Goal: Task Accomplishment & Management: Manage account settings

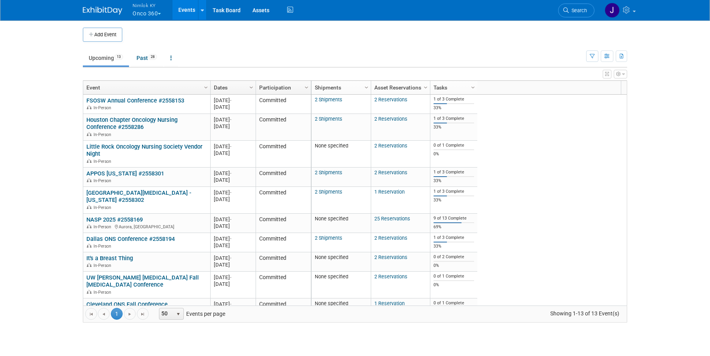
click at [150, 14] on button "Nimlok KY Onco 360" at bounding box center [151, 10] width 39 height 21
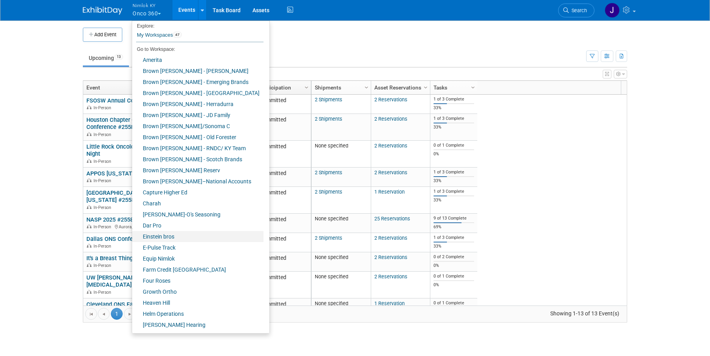
scroll to position [3, 0]
click at [179, 270] on link "Farm Credit [GEOGRAPHIC_DATA]" at bounding box center [197, 269] width 131 height 11
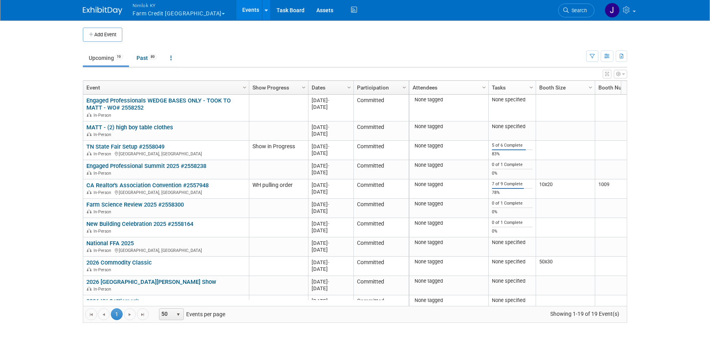
scroll to position [47, 0]
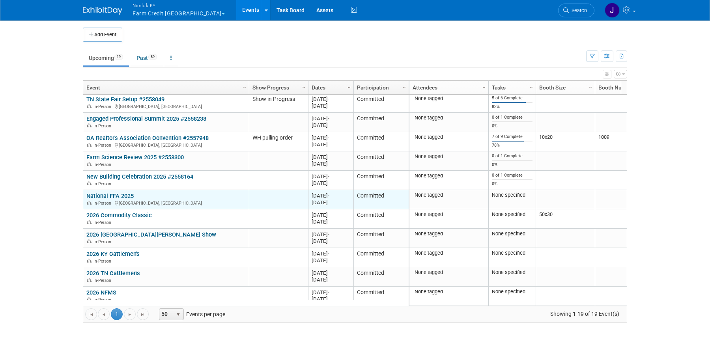
click at [127, 195] on link "National FFA 2025" at bounding box center [109, 196] width 47 height 7
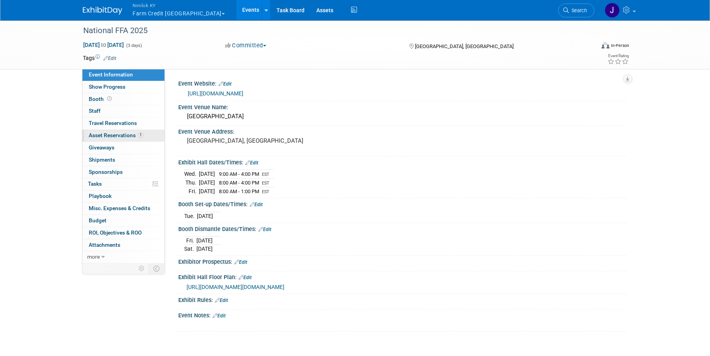
click at [125, 136] on span "Asset Reservations 1" at bounding box center [116, 135] width 55 height 6
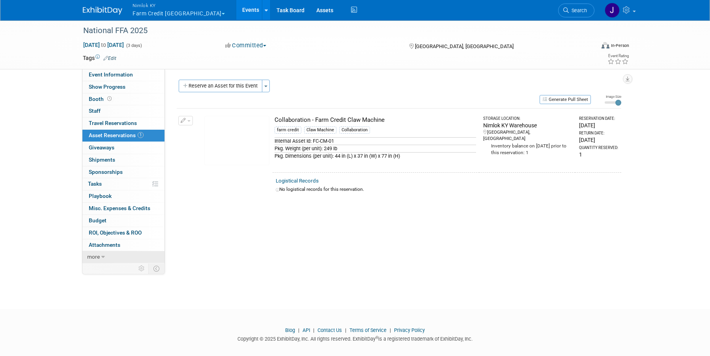
click at [112, 258] on link "more" at bounding box center [123, 257] width 82 height 12
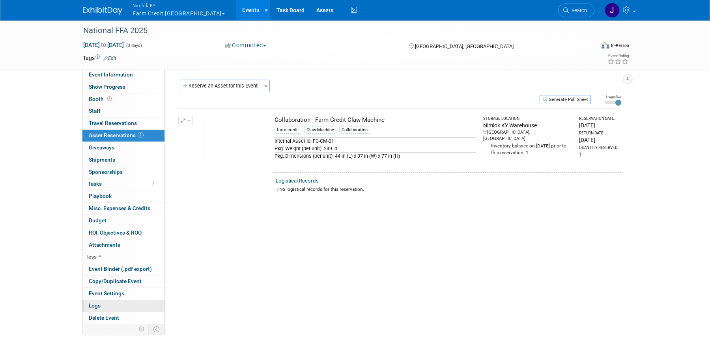
click at [121, 308] on link "Logs" at bounding box center [123, 306] width 82 height 12
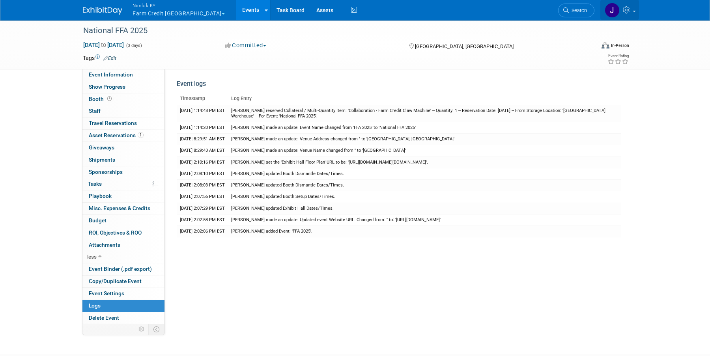
click at [633, 13] on link at bounding box center [620, 10] width 39 height 20
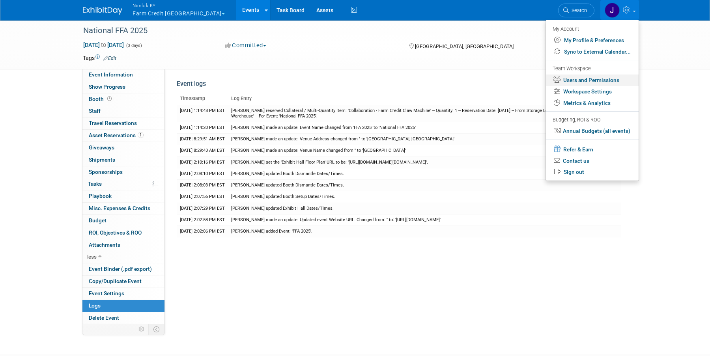
click at [610, 82] on link "Users and Permissions" at bounding box center [592, 80] width 93 height 11
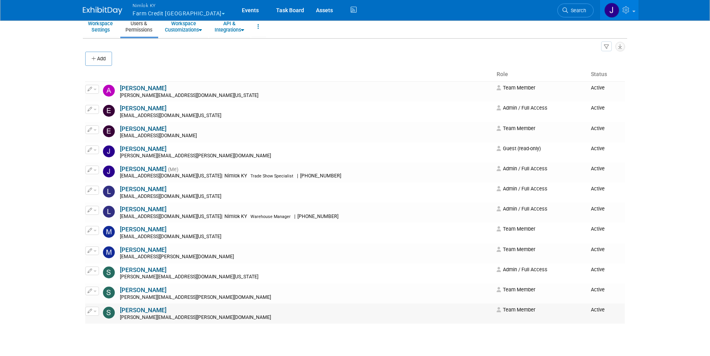
scroll to position [41, 0]
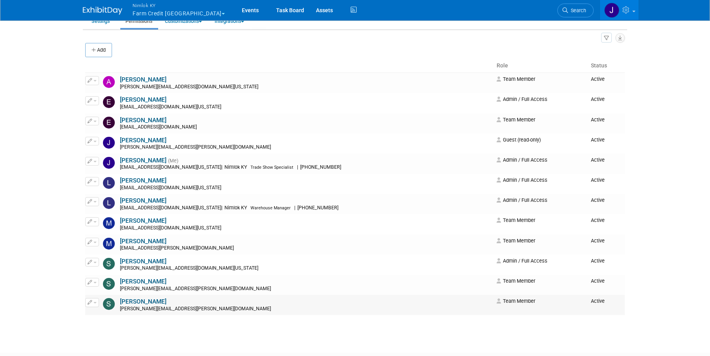
click at [97, 305] on button "button" at bounding box center [92, 302] width 14 height 9
click at [116, 314] on link "Edit" at bounding box center [117, 315] width 62 height 11
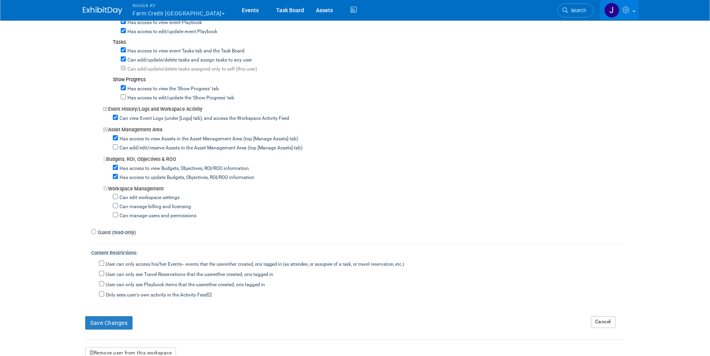
scroll to position [628, 0]
click at [127, 318] on button "Save Changes" at bounding box center [108, 322] width 47 height 13
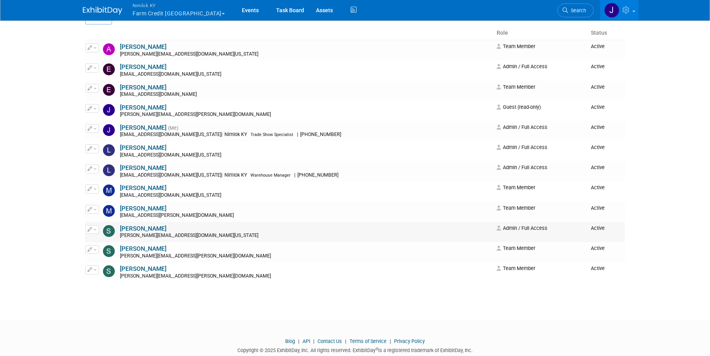
scroll to position [93, 0]
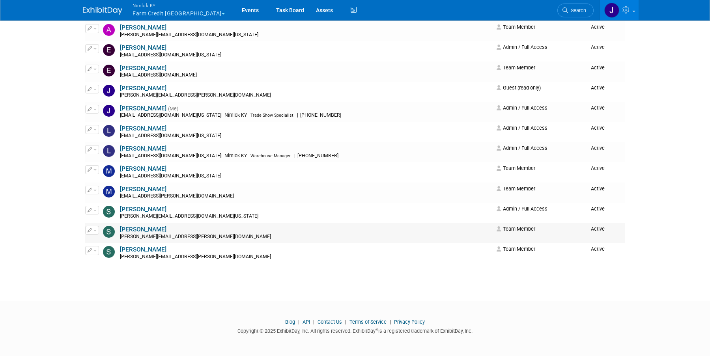
click at [96, 232] on button "button" at bounding box center [92, 230] width 14 height 9
click at [105, 240] on link "Edit" at bounding box center [117, 243] width 62 height 11
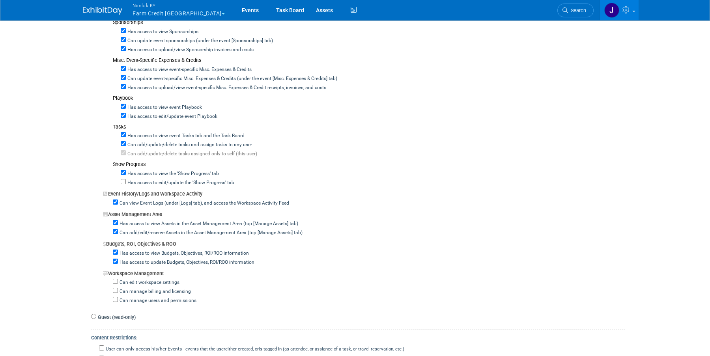
scroll to position [554, 0]
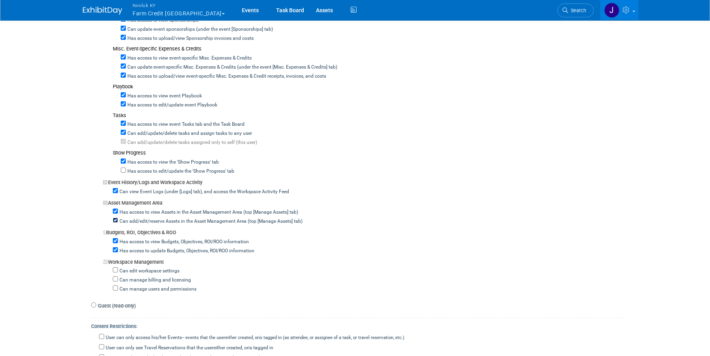
click at [116, 218] on input "Can add/edit/reserve Assets in the Asset Management Area (top [Manage Assets] t…" at bounding box center [115, 220] width 5 height 5
checkbox input "false"
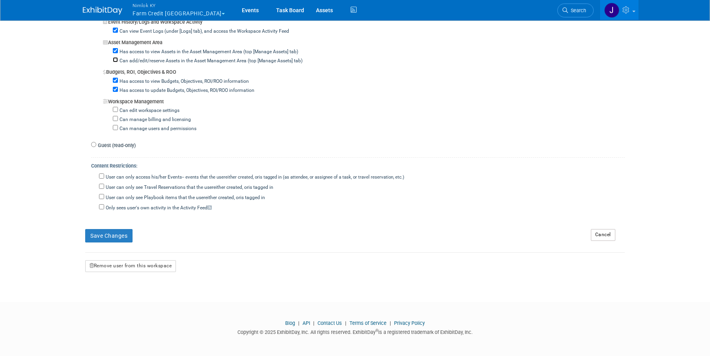
scroll to position [716, 0]
click at [124, 234] on button "Save Changes" at bounding box center [108, 234] width 47 height 13
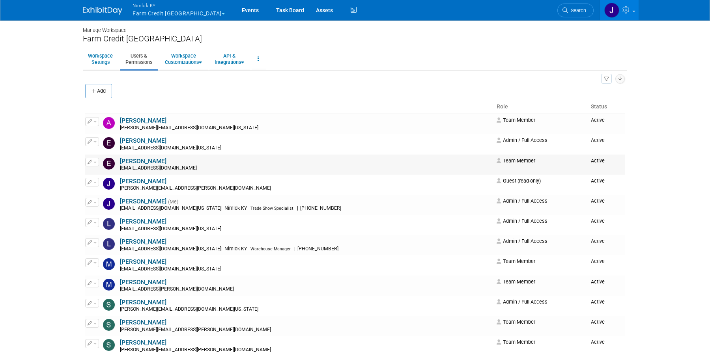
click at [95, 160] on button "button" at bounding box center [92, 162] width 14 height 9
click at [114, 173] on link "Edit" at bounding box center [117, 174] width 62 height 11
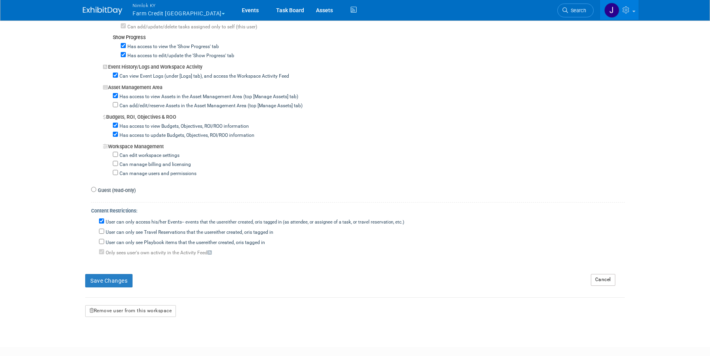
scroll to position [716, 0]
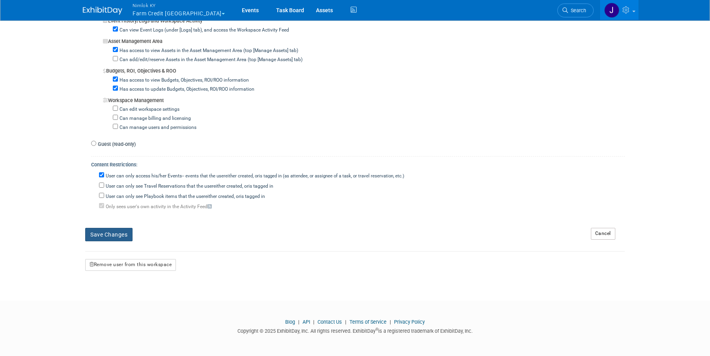
click at [117, 229] on button "Save Changes" at bounding box center [108, 234] width 47 height 13
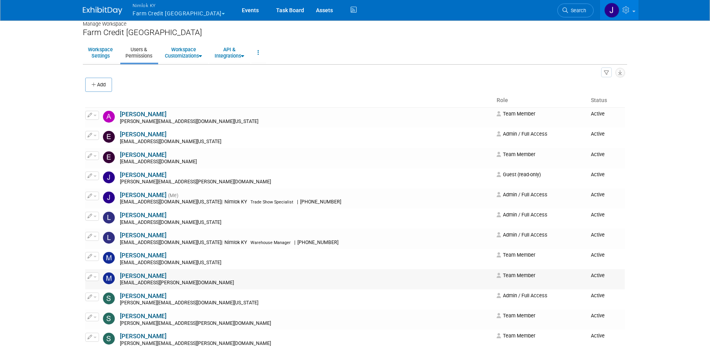
scroll to position [7, 0]
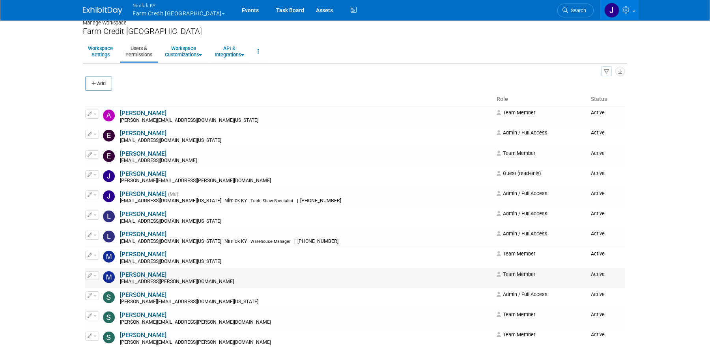
click at [96, 277] on button "button" at bounding box center [92, 275] width 14 height 9
click at [100, 287] on link "Edit" at bounding box center [117, 288] width 62 height 11
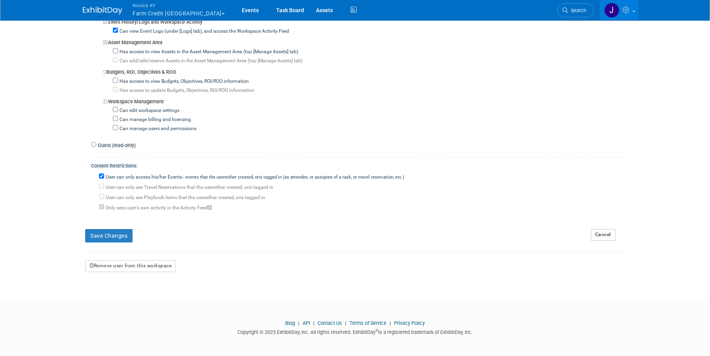
scroll to position [716, 0]
click at [118, 236] on button "Save Changes" at bounding box center [108, 234] width 47 height 13
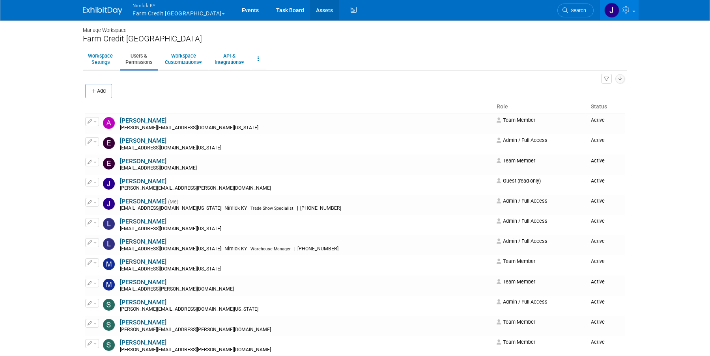
click at [310, 11] on link "Assets" at bounding box center [324, 10] width 29 height 20
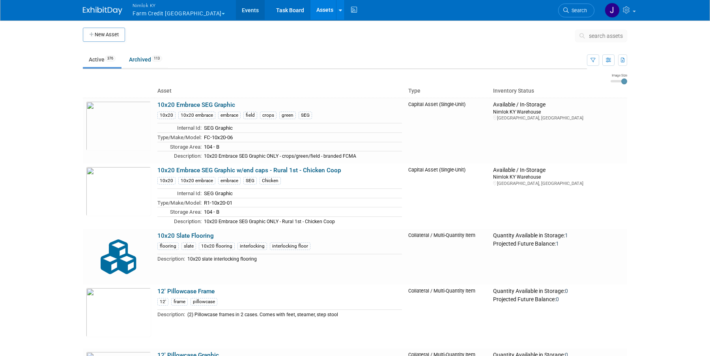
click at [236, 11] on link "Events" at bounding box center [250, 10] width 29 height 20
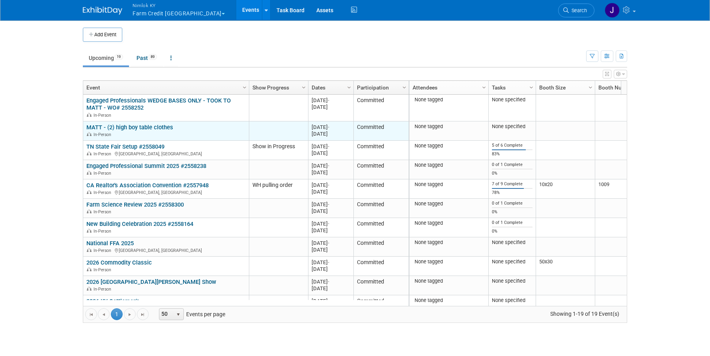
click at [135, 124] on link "MATT - (2) high boy table clothes" at bounding box center [129, 127] width 87 height 7
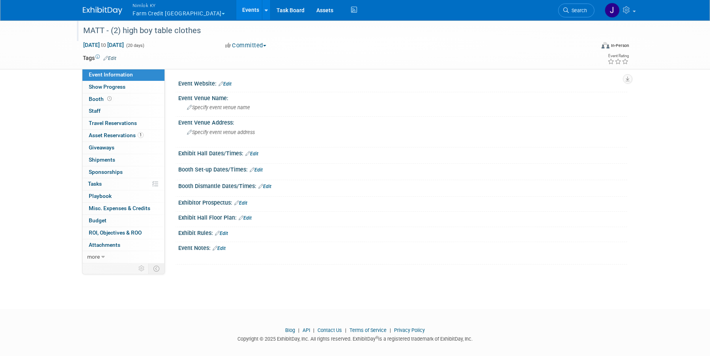
click at [194, 33] on div "MATT - (2) high boy table clothes" at bounding box center [331, 31] width 502 height 14
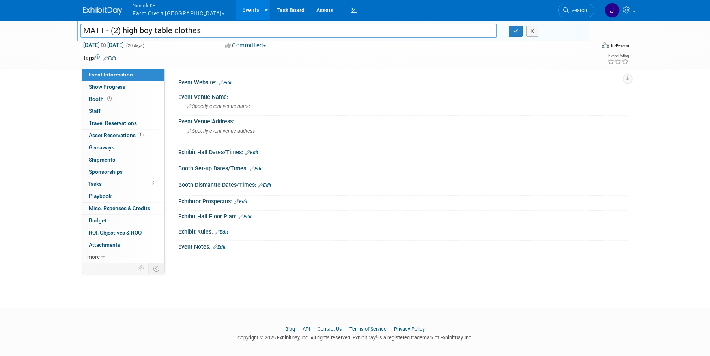
scroll to position [2, 0]
type input "MATT - (2) high boy table cloths"
click at [518, 32] on icon "button" at bounding box center [516, 30] width 6 height 5
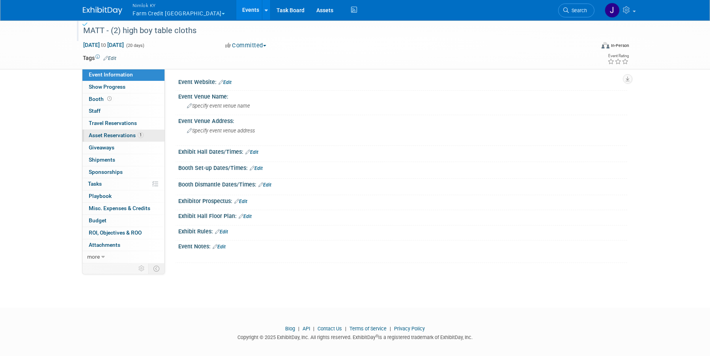
click at [113, 136] on span "Asset Reservations 1" at bounding box center [116, 135] width 55 height 6
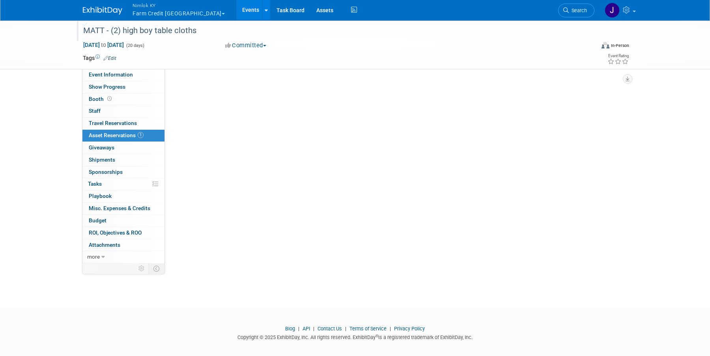
scroll to position [0, 0]
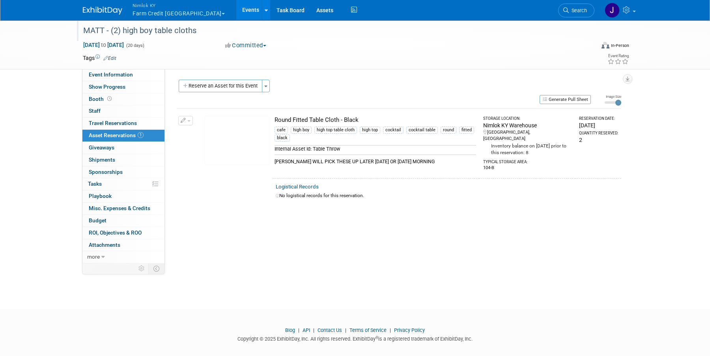
click at [187, 122] on button "button" at bounding box center [185, 120] width 15 height 9
click at [198, 131] on button "Change Reservation" at bounding box center [216, 133] width 67 height 11
select select "7"
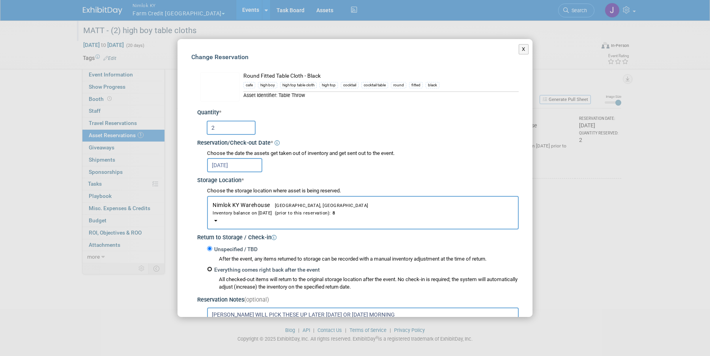
click at [209, 268] on input "Everything comes right back after the event" at bounding box center [209, 269] width 5 height 5
radio input "true"
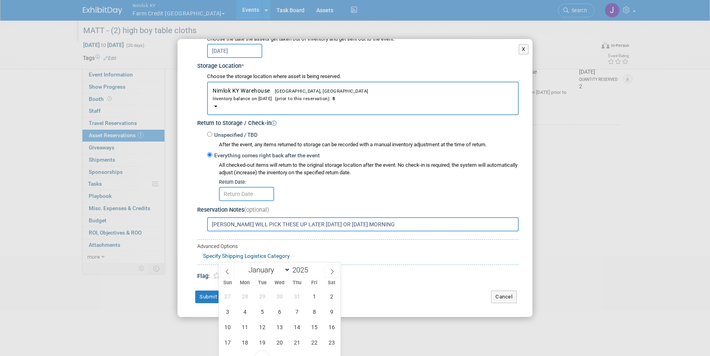
scroll to position [93, 0]
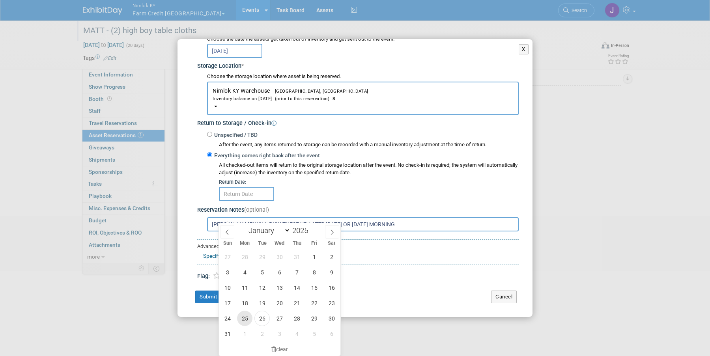
click at [245, 318] on span "25" at bounding box center [244, 318] width 15 height 15
type input "Aug 25, 2025"
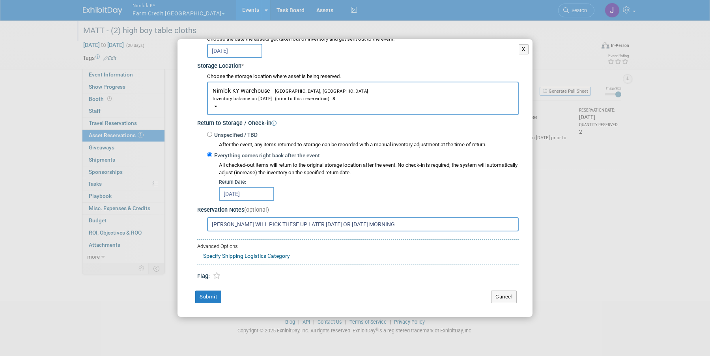
scroll to position [8, 0]
click at [214, 301] on button "Submit" at bounding box center [208, 297] width 26 height 13
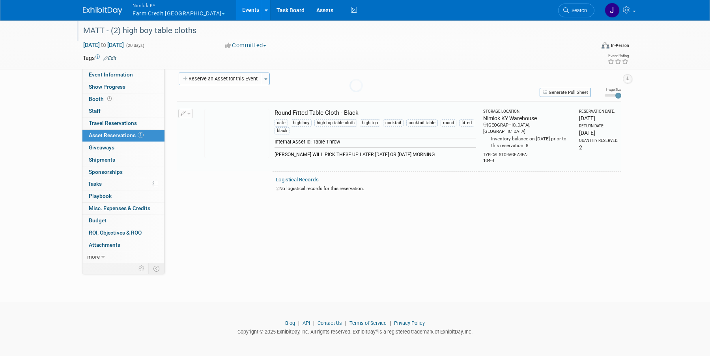
scroll to position [7, 0]
click at [124, 45] on span "Aug 12, 2025 to Aug 31, 2025" at bounding box center [103, 44] width 41 height 7
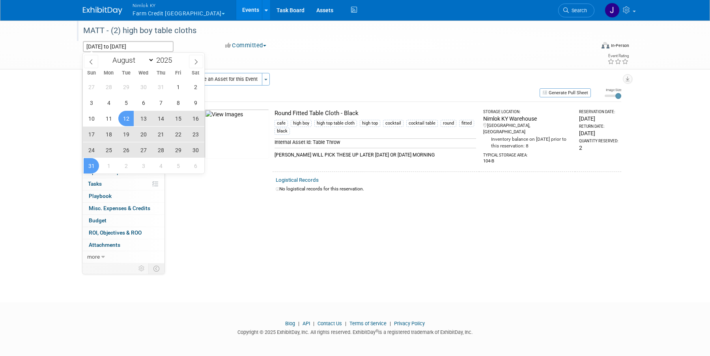
click at [129, 118] on span "12" at bounding box center [125, 118] width 15 height 15
type input "Aug 12, 2025"
click at [110, 150] on span "25" at bounding box center [108, 149] width 15 height 15
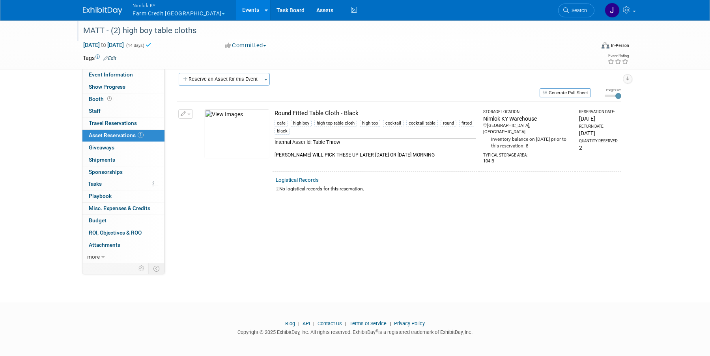
click at [236, 9] on link "Events" at bounding box center [250, 10] width 29 height 20
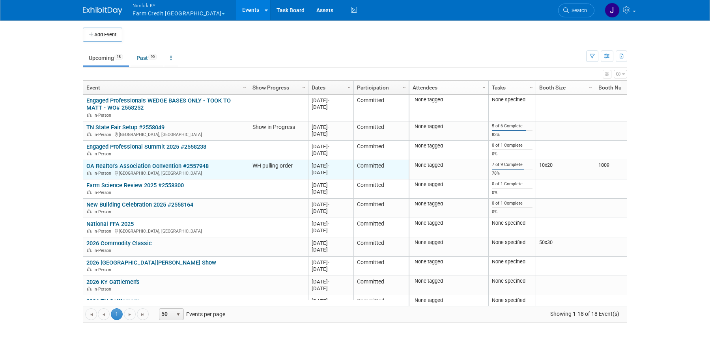
click at [167, 168] on link "CA Realtor's Association Convention #2557948" at bounding box center [147, 166] width 122 height 7
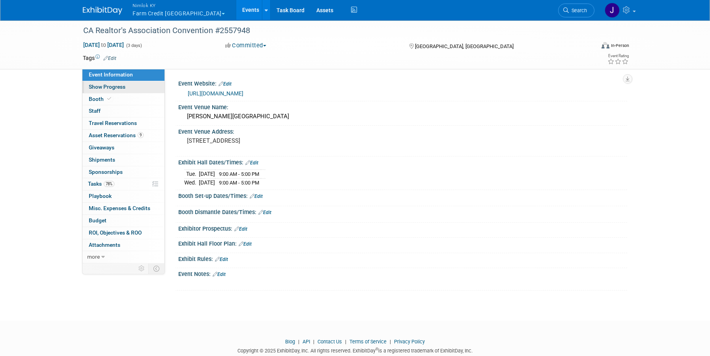
click at [138, 89] on link "Show Progress" at bounding box center [123, 87] width 82 height 12
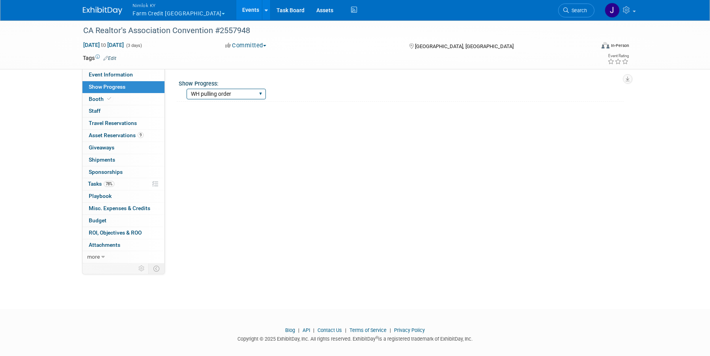
click at [202, 96] on select "Show Complete Working on Services WH pulling order Shipping to ADV WH Show in P…" at bounding box center [226, 94] width 79 height 11
select select "Shipping to ADV WH"
click at [187, 89] on select "Show Complete Working on Services WH pulling order Shipping to ADV WH Show in P…" at bounding box center [226, 94] width 79 height 11
click at [236, 11] on link "Events" at bounding box center [250, 10] width 29 height 20
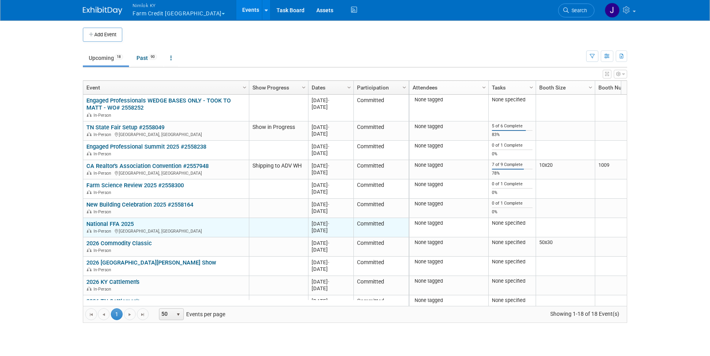
click at [127, 224] on link "National FFA 2025" at bounding box center [109, 224] width 47 height 7
